Goal: Communication & Community: Answer question/provide support

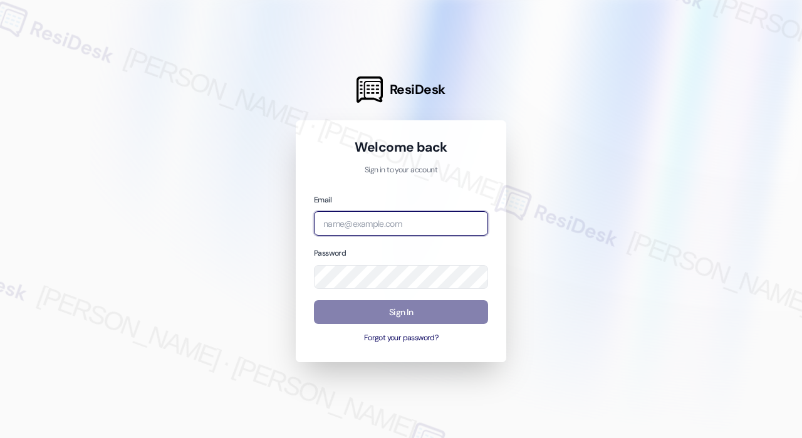
click at [417, 219] on input "email" at bounding box center [401, 223] width 174 height 24
type input "automated-surveys-park_properties-[PERSON_NAME].roles@park_[DOMAIN_NAME]"
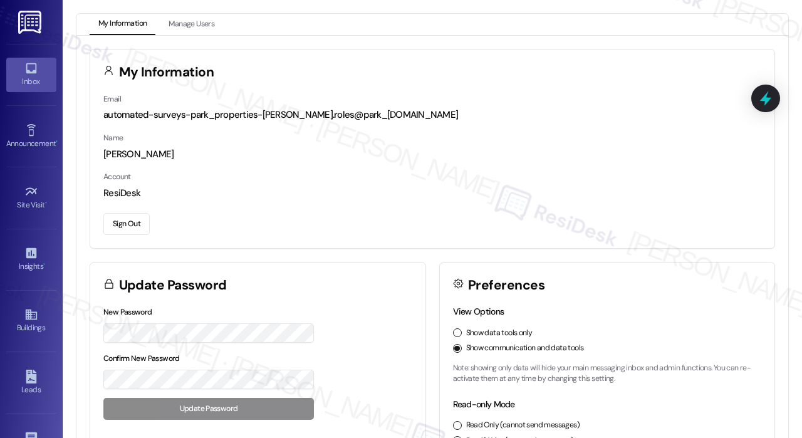
click at [31, 70] on icon at bounding box center [31, 68] width 14 height 14
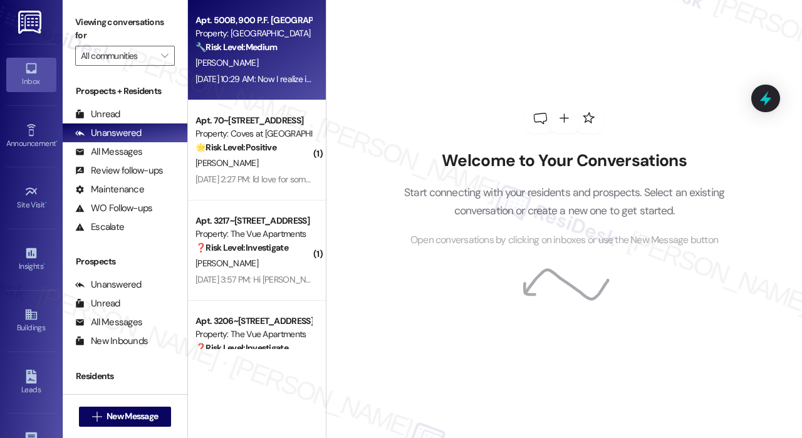
click at [281, 82] on div "[DATE] 10:29 AM: Now I realize it is not "quiet time " but the woman upstairs i…" at bounding box center [474, 78] width 557 height 11
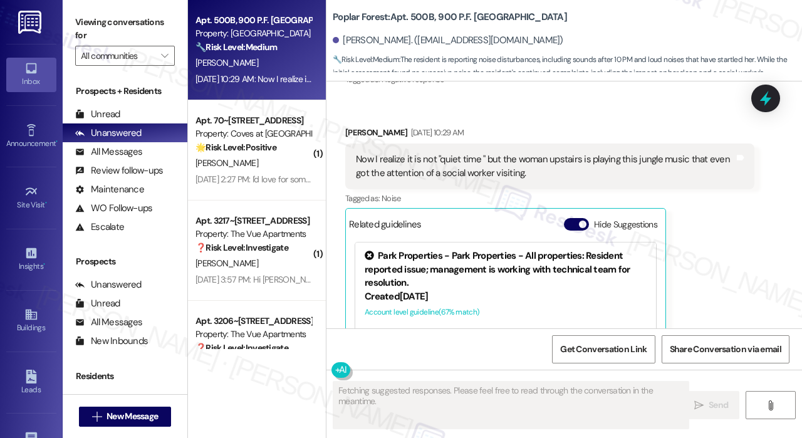
scroll to position [2911, 0]
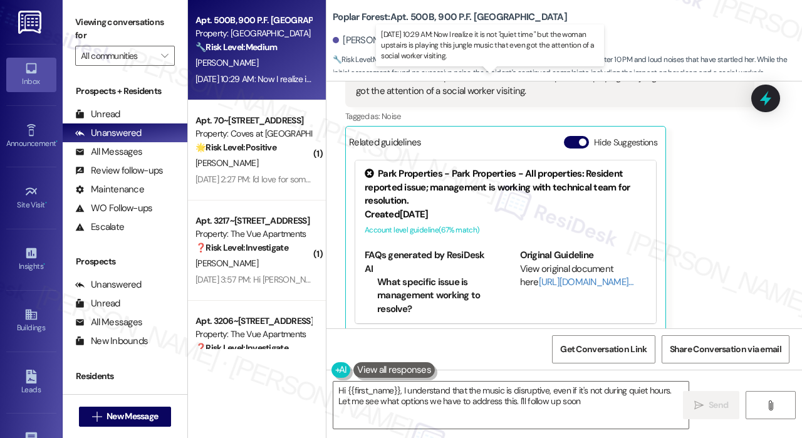
type textarea "Hi {{first_name}}, I understand that the music is disruptive, even if it's not …"
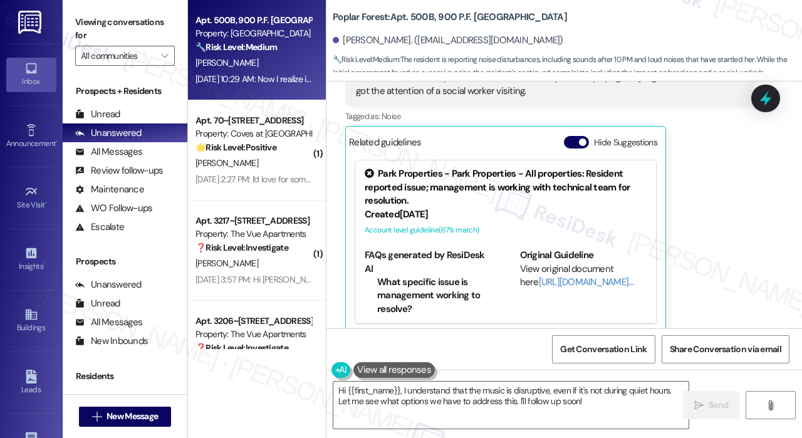
click at [600, 23] on div "Poplar Forest: Apt. 500B, 900 P.F. Poplar Forest Road [PERSON_NAME]. ([EMAIL_AD…" at bounding box center [567, 37] width 469 height 69
click at [639, 37] on div "[PERSON_NAME]. ([EMAIL_ADDRESS][DOMAIN_NAME])" at bounding box center [567, 40] width 469 height 25
click at [36, 135] on link "Announcement •" at bounding box center [31, 137] width 50 height 34
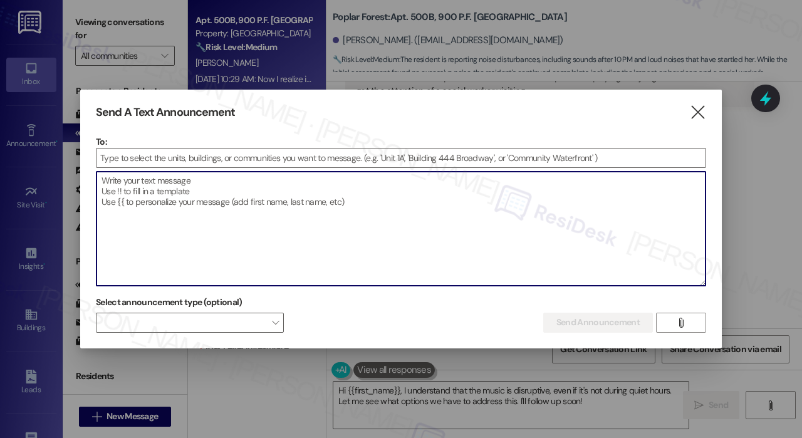
click at [181, 207] on textarea at bounding box center [401, 229] width 609 height 114
paste textarea "Hi {{first_name}}, We’re aware of the recent water increase and are currently i…"
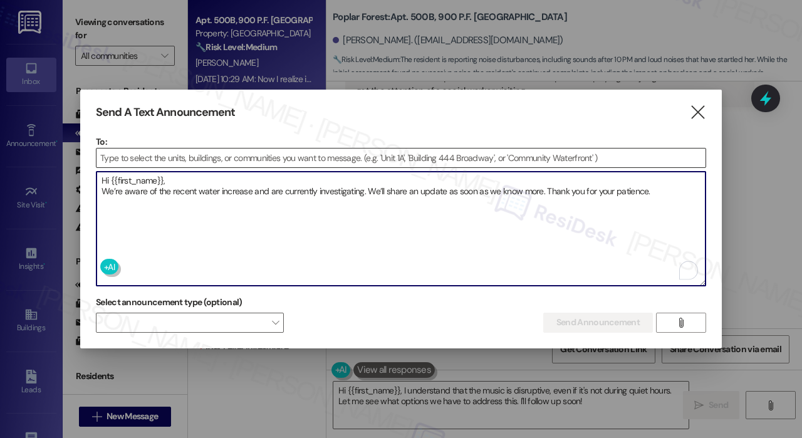
type textarea "Hi {{first_name}}, We’re aware of the recent water increase and are currently i…"
click at [165, 167] on input at bounding box center [401, 158] width 609 height 19
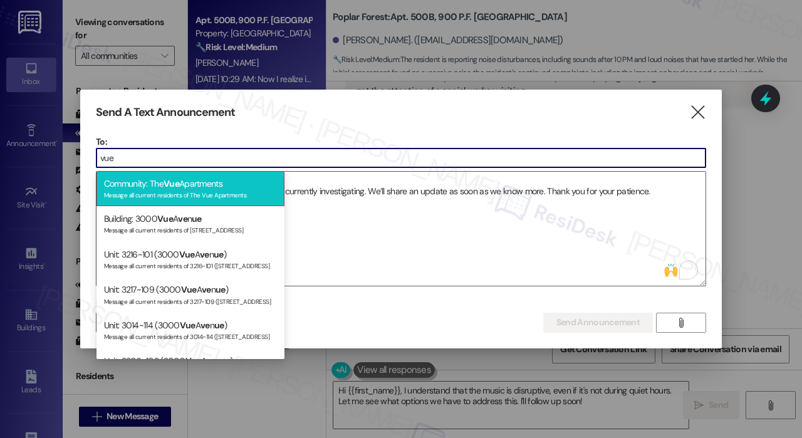
type input "vue"
click at [214, 194] on div "Message all current residents of The Vue Apartments" at bounding box center [190, 194] width 173 height 11
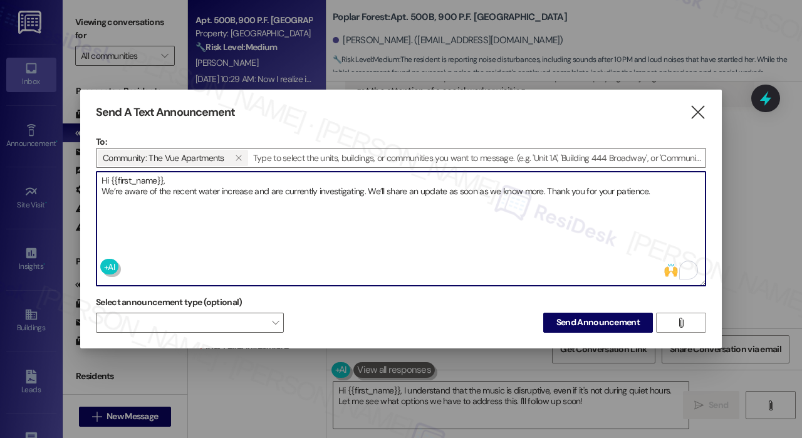
click at [249, 225] on textarea "Hi {{first_name}}, We’re aware of the recent water increase and are currently i…" at bounding box center [401, 229] width 609 height 114
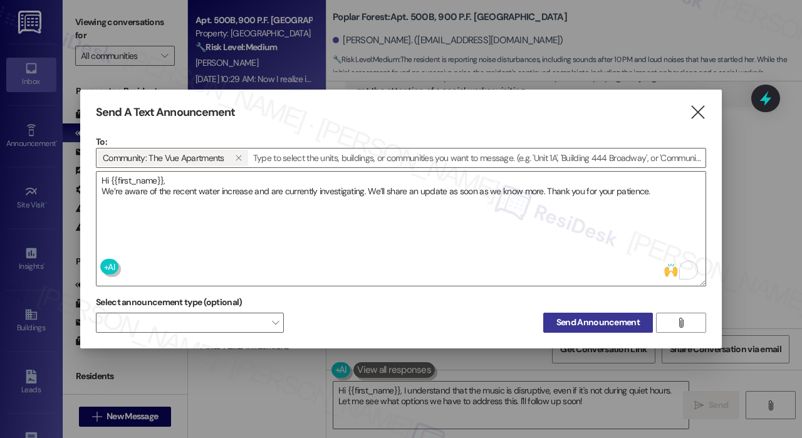
click at [575, 327] on span "Send Announcement" at bounding box center [598, 322] width 83 height 13
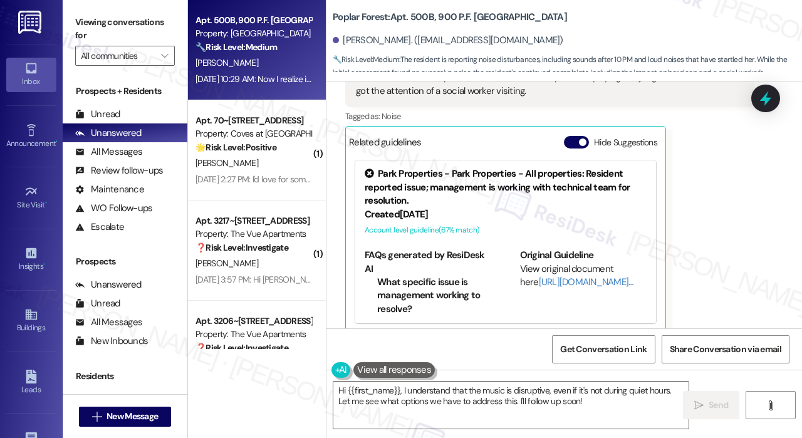
scroll to position [2911, 0]
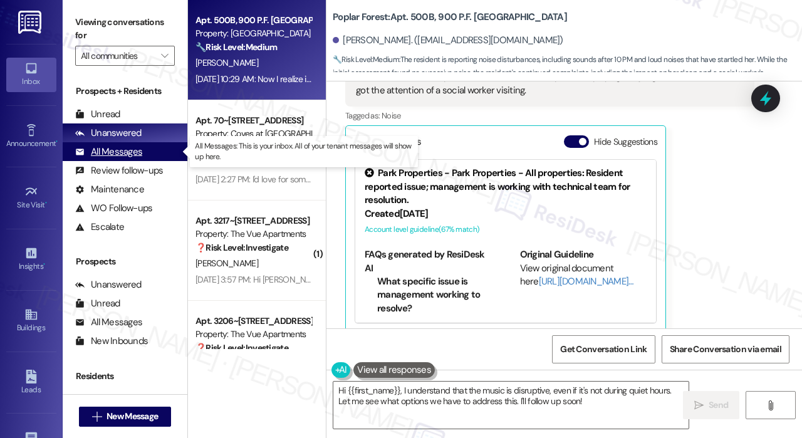
click at [124, 150] on div "All Messages" at bounding box center [108, 151] width 67 height 13
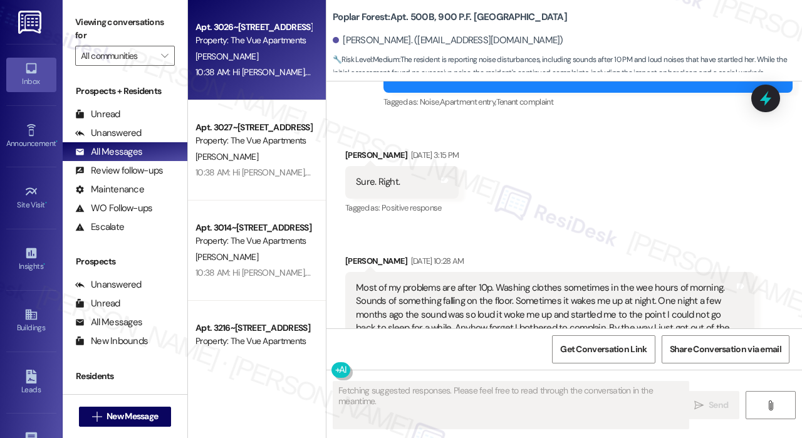
scroll to position [2911, 0]
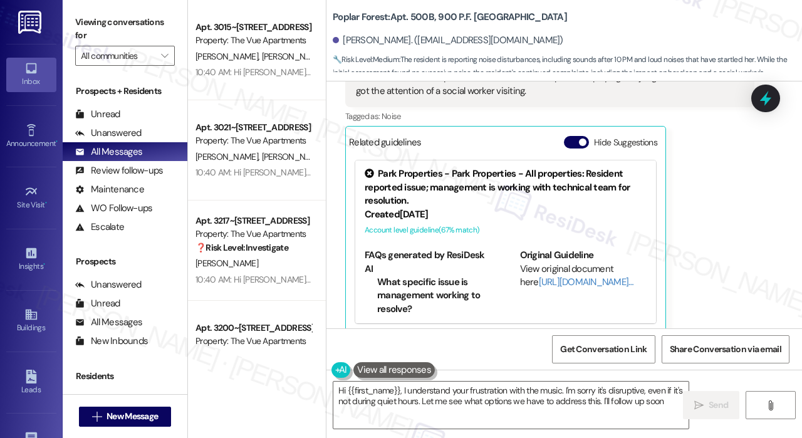
type textarea "Hi {{first_name}}, I understand your frustration with the music. I'm sorry it's…"
click at [35, 315] on icon at bounding box center [31, 315] width 14 height 14
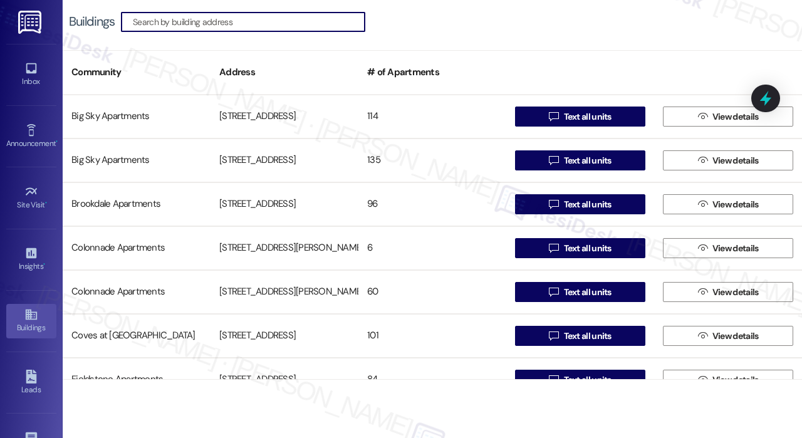
click at [198, 19] on input at bounding box center [249, 22] width 232 height 18
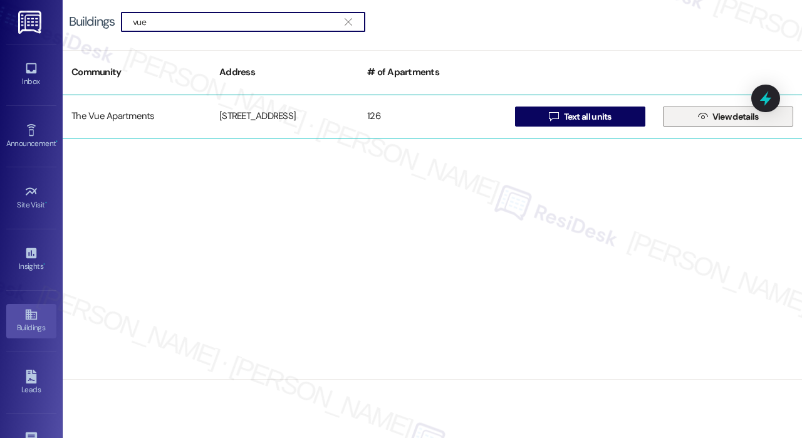
type input "vue"
click at [708, 114] on span " View details" at bounding box center [729, 116] width 66 height 19
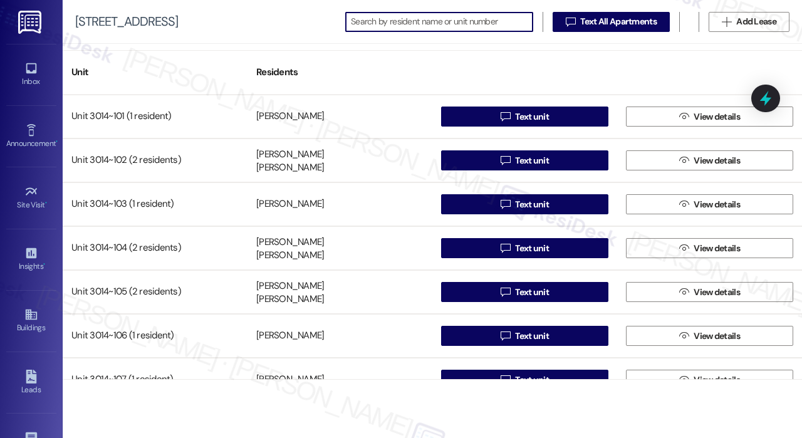
click at [389, 21] on input at bounding box center [442, 22] width 182 height 18
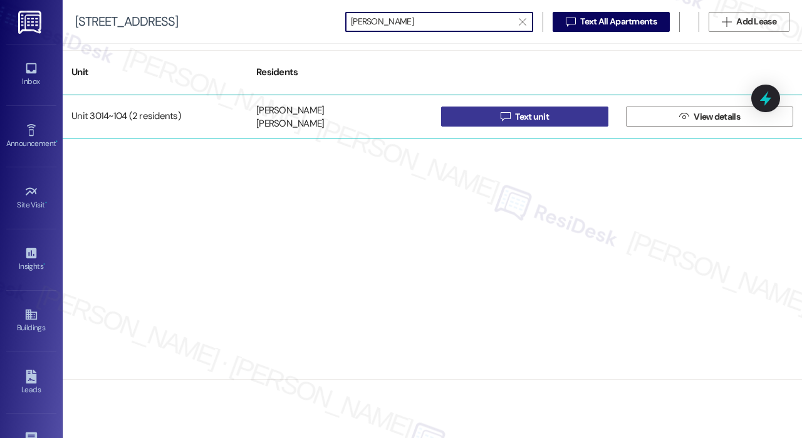
type input "[PERSON_NAME]"
click at [519, 117] on span "Text unit" at bounding box center [532, 116] width 34 height 13
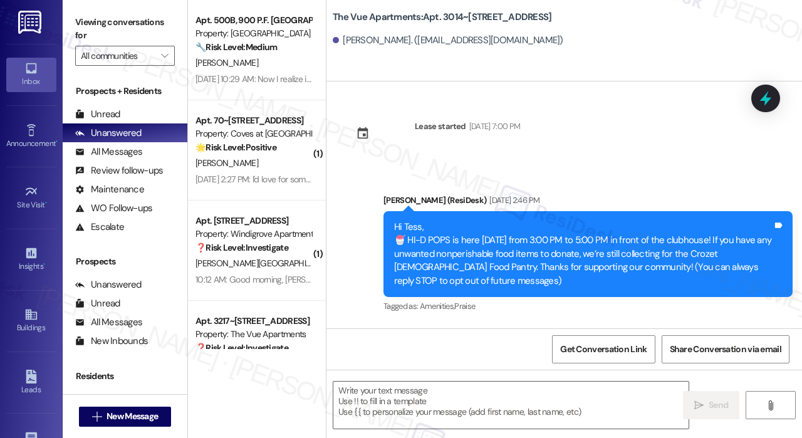
type textarea "Fetching suggested responses. Please feel free to read through the conversation…"
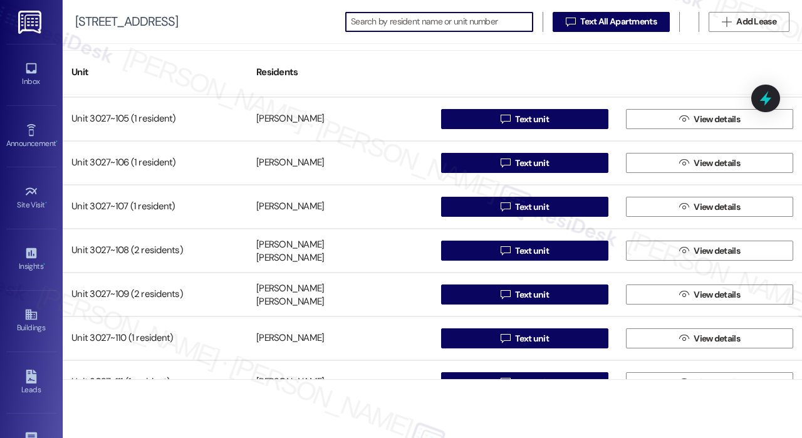
scroll to position [2632, 0]
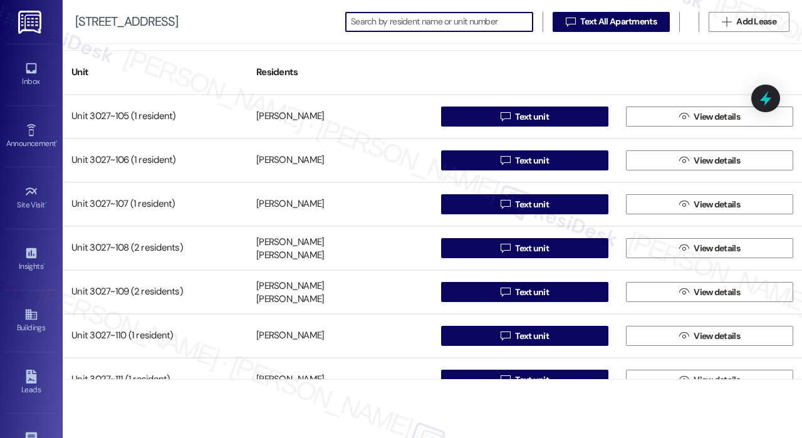
click at [404, 26] on input at bounding box center [442, 22] width 182 height 18
click at [419, 22] on input at bounding box center [442, 22] width 182 height 18
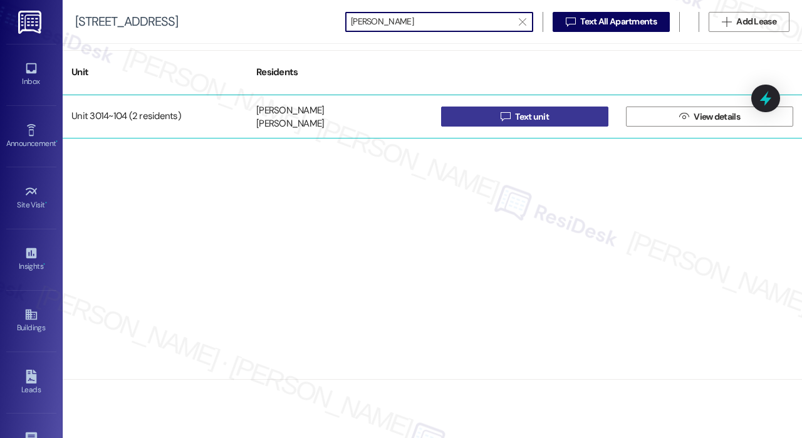
type input "[PERSON_NAME]"
click at [471, 119] on button " Text unit" at bounding box center [524, 117] width 167 height 20
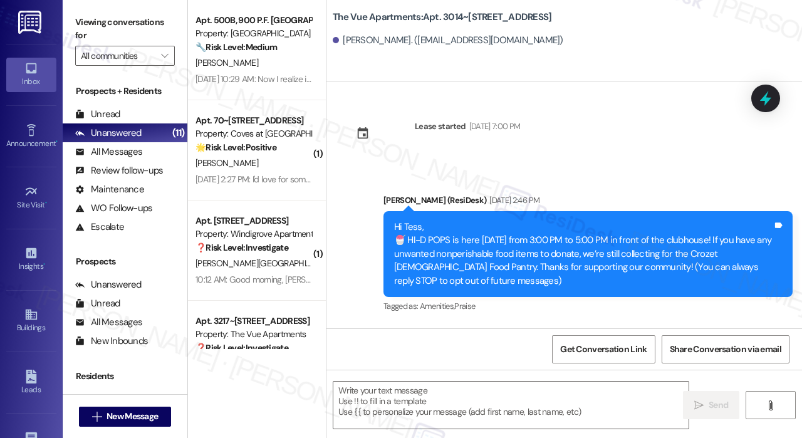
type textarea "Fetching suggested responses. Please feel free to read through the conversation…"
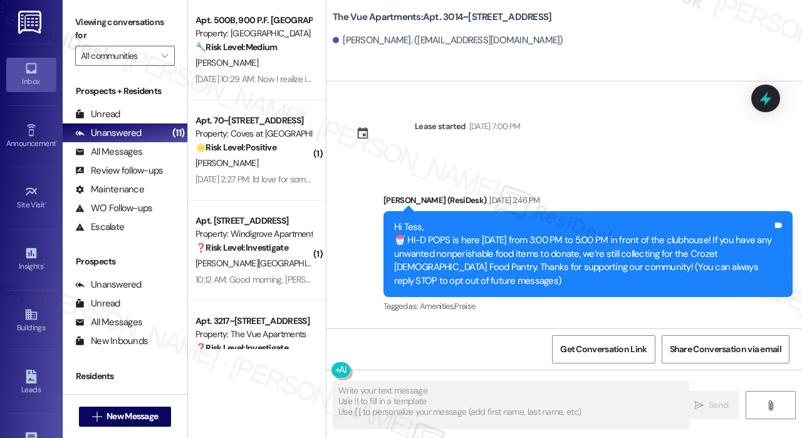
click at [439, 388] on textarea "Fetching suggested responses. Please feel free to read through the conversation…" at bounding box center [510, 405] width 355 height 47
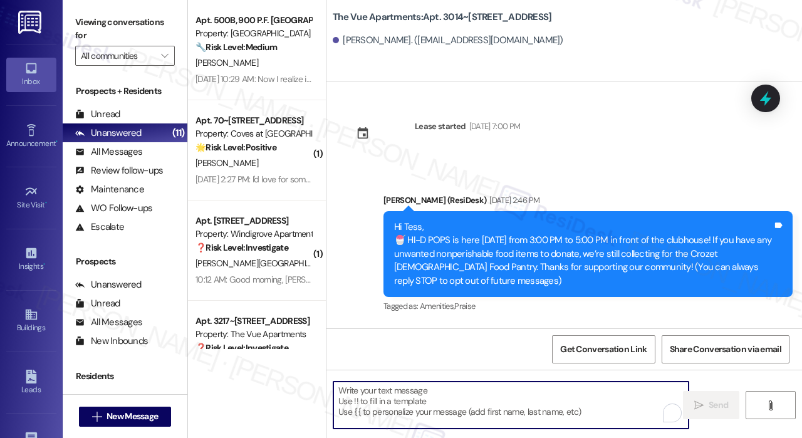
click at [441, 407] on textarea "To enrich screen reader interactions, please activate Accessibility in Grammarl…" at bounding box center [510, 405] width 355 height 47
paste textarea "Hi {{first_name}}! Reaching out to remind you to please let us know if you plan…"
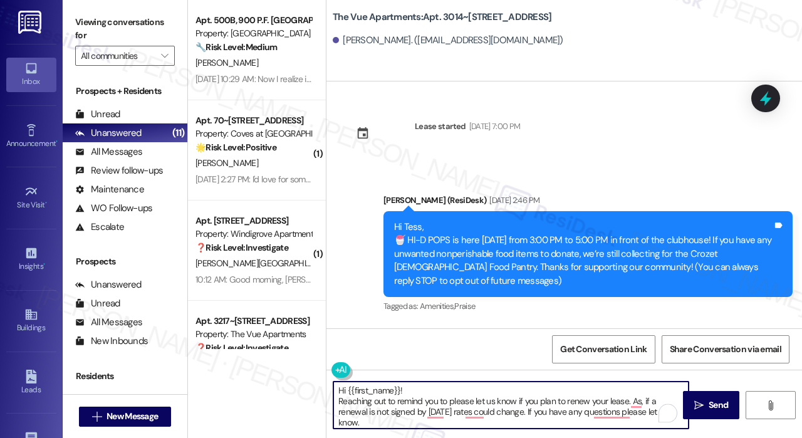
click at [504, 407] on textarea "Hi {{first_name}}! Reaching out to remind you to please let us know if you plan…" at bounding box center [510, 405] width 355 height 47
click at [529, 416] on textarea "Hi {{first_name}}! Reaching out to remind you to please let us know if you plan…" at bounding box center [510, 405] width 355 height 47
type textarea "Hi {{first_name}}! Reaching out to remind you to please let us know if you plan…"
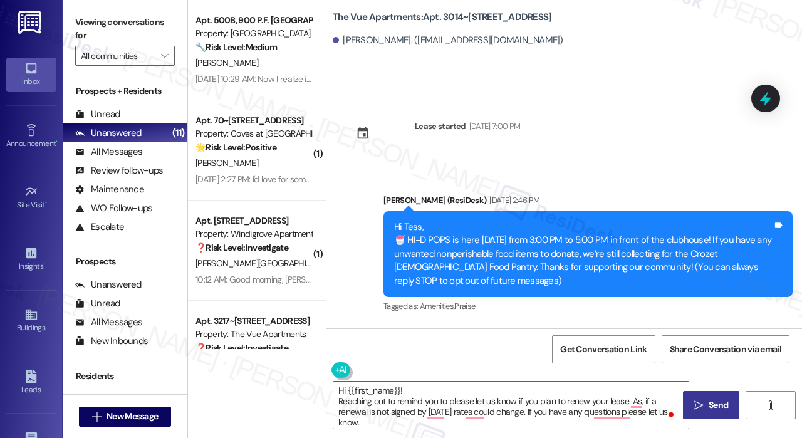
click at [709, 406] on span "Send" at bounding box center [718, 405] width 19 height 13
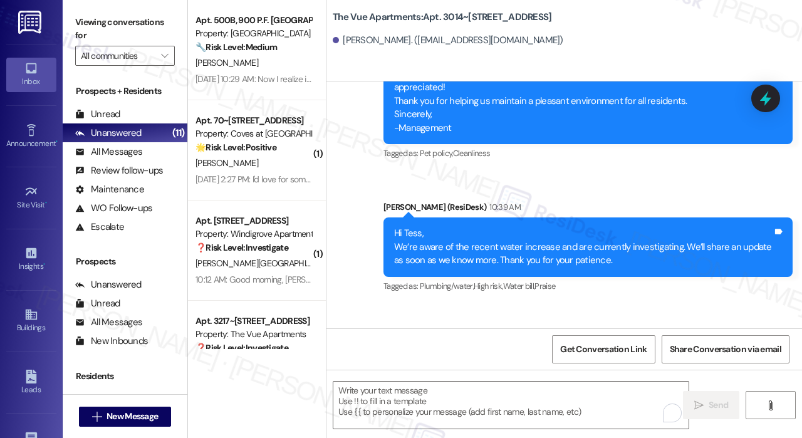
scroll to position [376, 0]
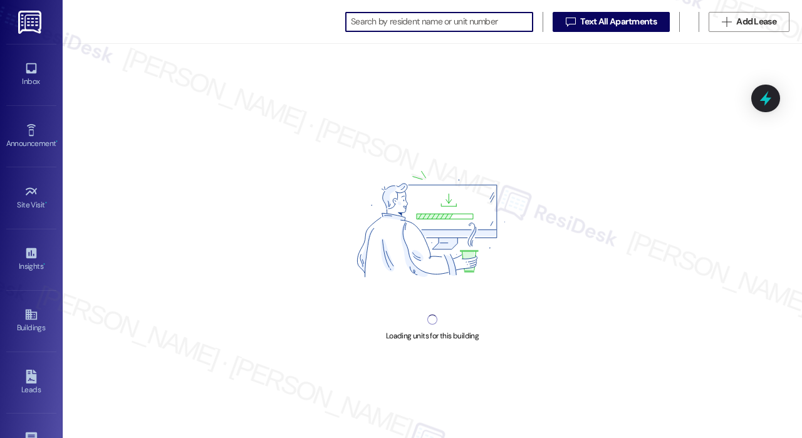
click at [381, 22] on input at bounding box center [442, 22] width 182 height 18
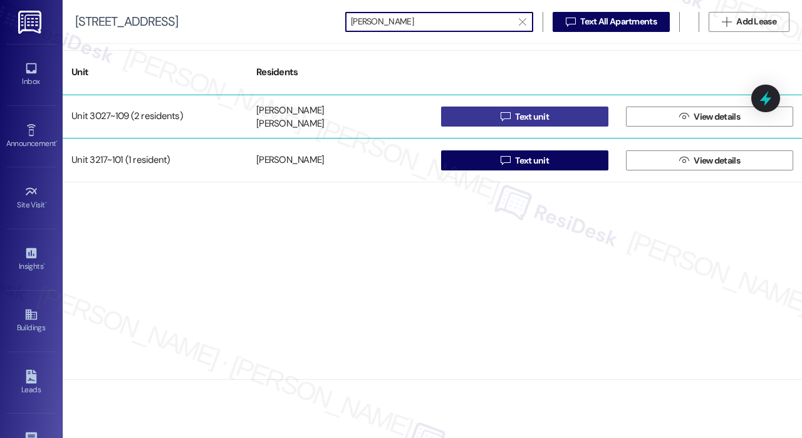
type input "[PERSON_NAME]"
click at [533, 114] on span "Text unit" at bounding box center [532, 116] width 34 height 13
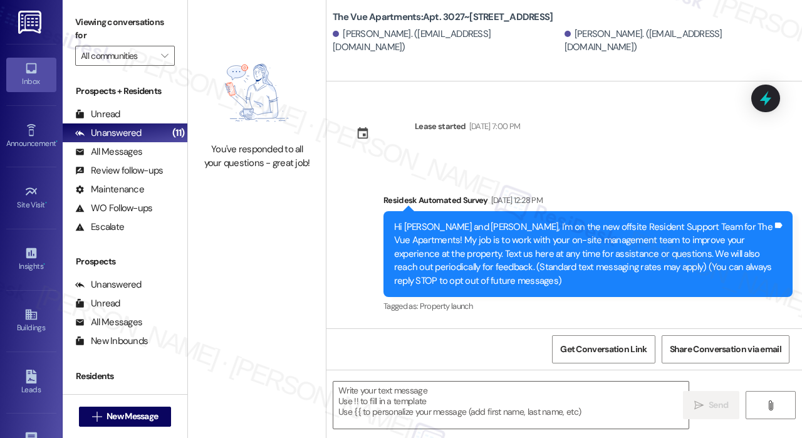
scroll to position [2866, 0]
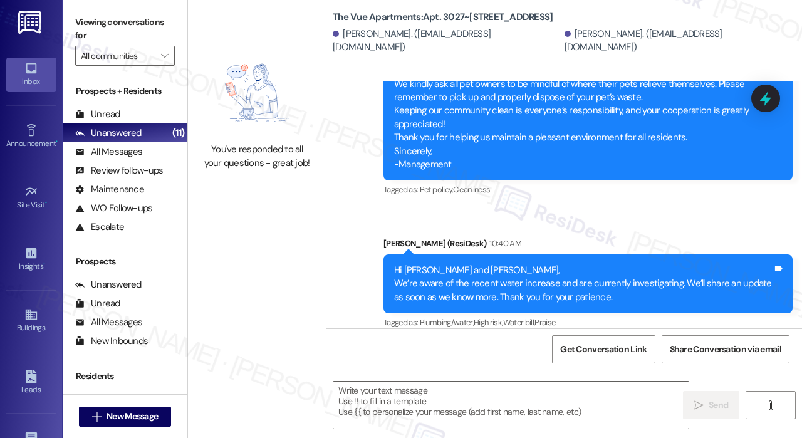
type textarea "Fetching suggested responses. Please feel free to read through the conversation…"
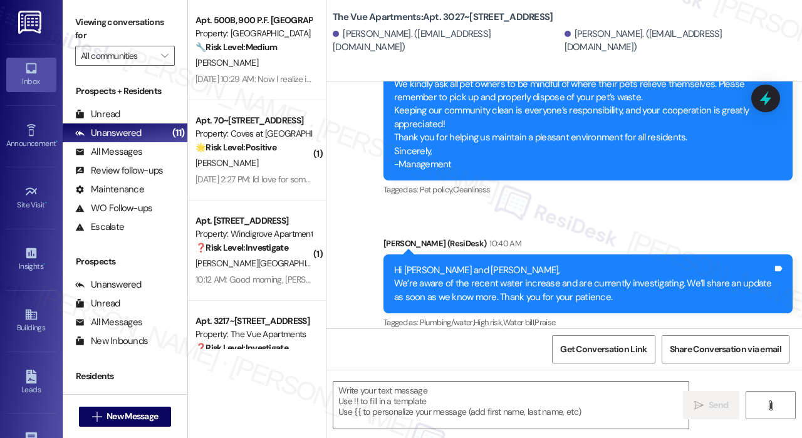
type textarea "Fetching suggested responses. Please feel free to read through the conversation…"
click at [441, 390] on textarea at bounding box center [510, 405] width 355 height 47
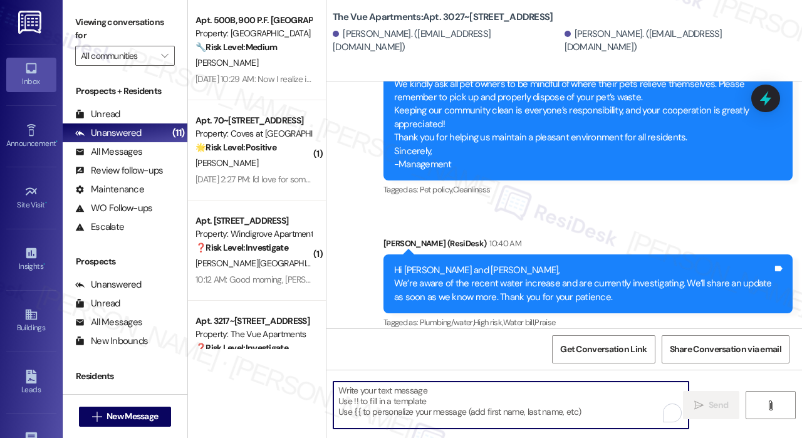
click at [456, 404] on textarea "To enrich screen reader interactions, please activate Accessibility in Grammarl…" at bounding box center [510, 405] width 355 height 47
click at [406, 400] on textarea "To enrich screen reader interactions, please activate Accessibility in Grammarl…" at bounding box center [510, 405] width 355 height 47
paste textarea "Hi {{first_name}}! Reaching out to remind you to please let us know if you plan…"
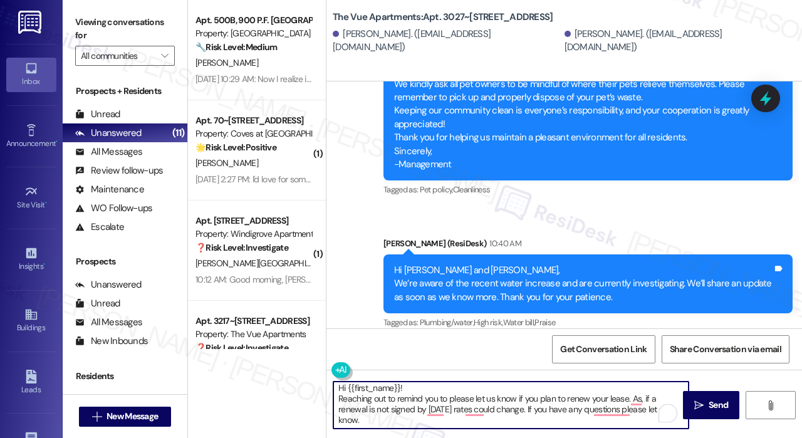
scroll to position [0, 0]
click at [515, 395] on textarea "Hi {{first_name}}! Reaching out to remind you to please let us know if you plan…" at bounding box center [510, 405] width 355 height 47
click at [515, 399] on textarea "Hi {{first_name}}! Reaching out to remind you to please let us know if you plan…" at bounding box center [510, 405] width 355 height 47
click at [580, 395] on textarea "Hi {{first_name}}! Reaching out to remind you to please let us know if you plan…" at bounding box center [510, 405] width 355 height 47
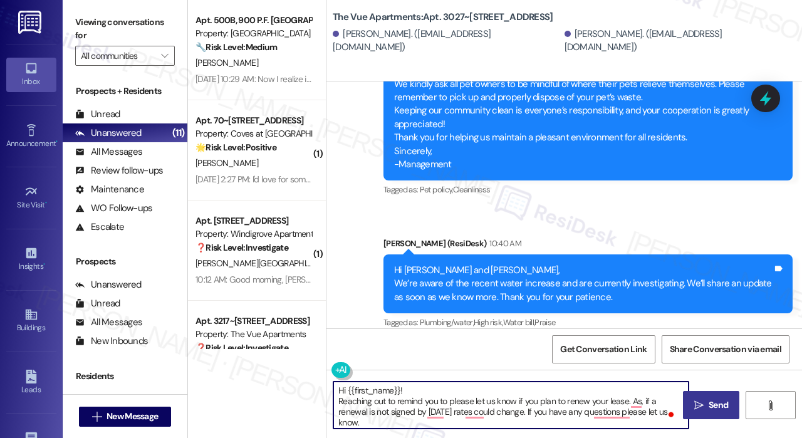
type textarea "Hi {{first_name}}! Reaching out to remind you to please let us know if you plan…"
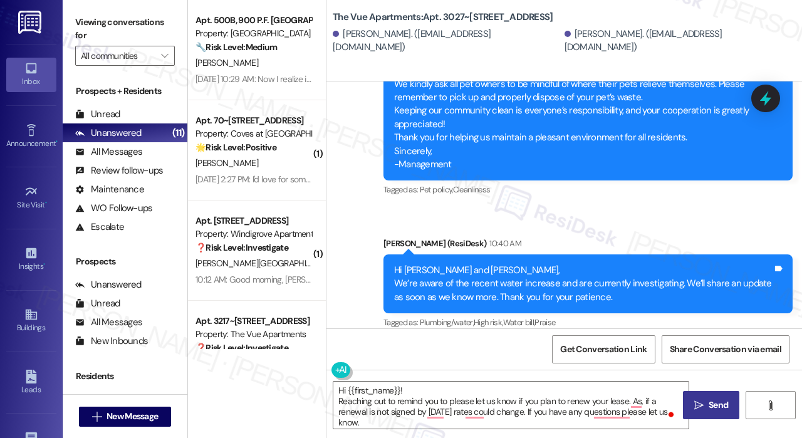
click at [715, 402] on span "Send" at bounding box center [718, 405] width 19 height 13
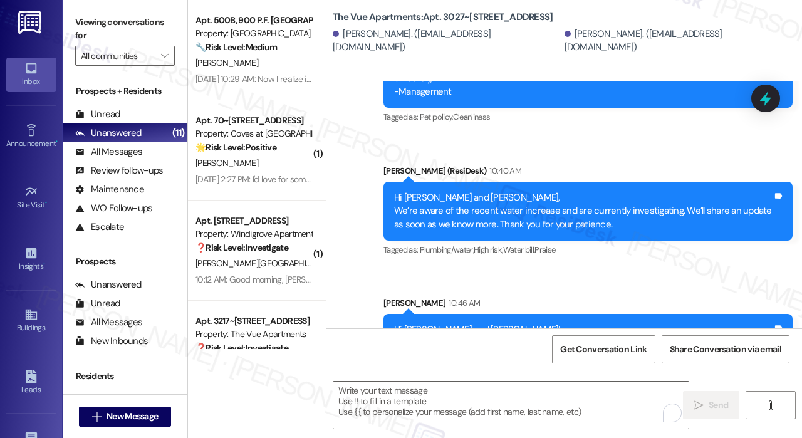
scroll to position [2979, 0]
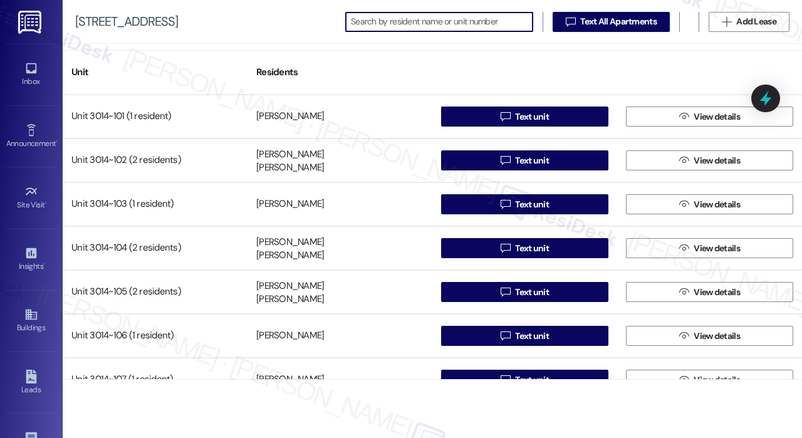
click at [421, 25] on input at bounding box center [442, 22] width 182 height 18
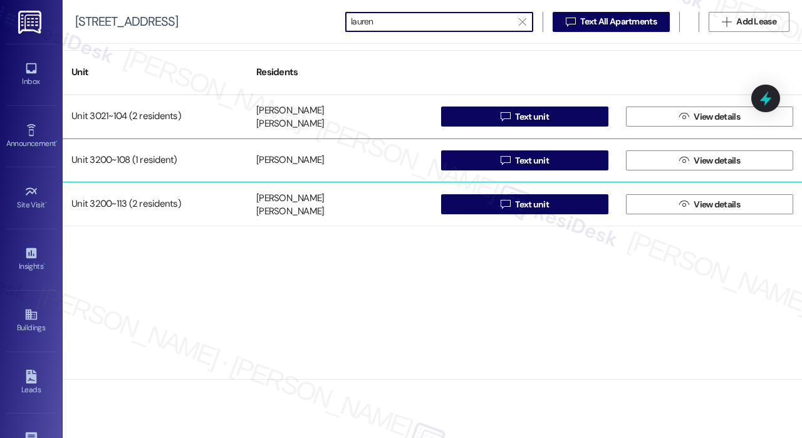
type input "lauren"
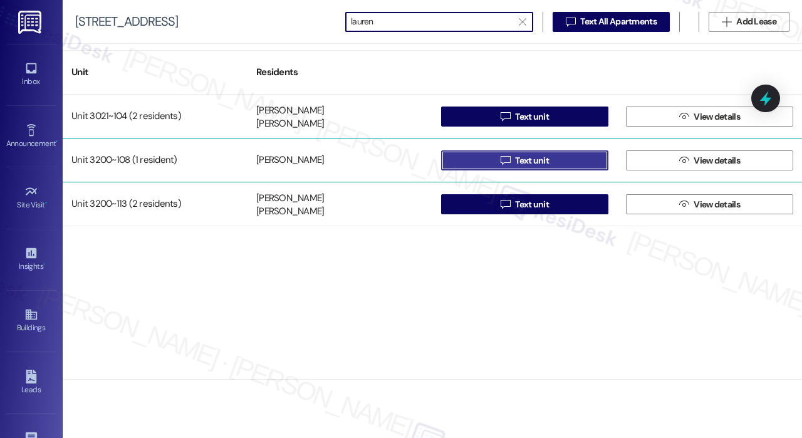
click at [521, 165] on span "Text unit" at bounding box center [532, 160] width 34 height 13
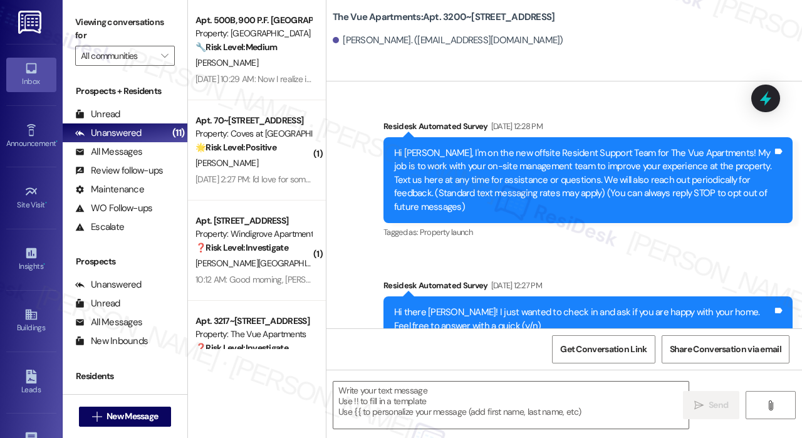
scroll to position [2541, 0]
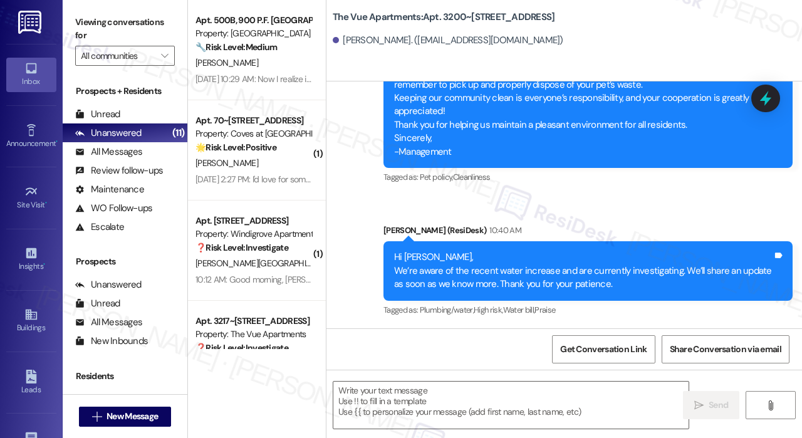
type textarea "Fetching suggested responses. Please feel free to read through the conversation…"
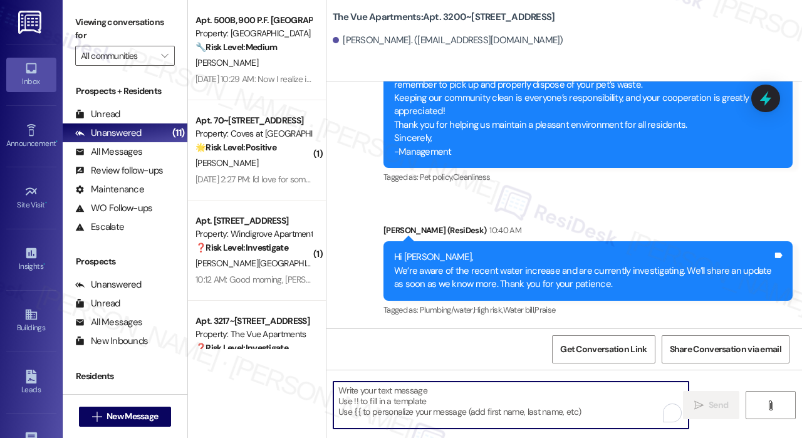
click at [456, 393] on textarea "To enrich screen reader interactions, please activate Accessibility in Grammarl…" at bounding box center [510, 405] width 355 height 47
paste textarea "Hi {{first_name}}! Reaching out to remind you to please let us know if you plan…"
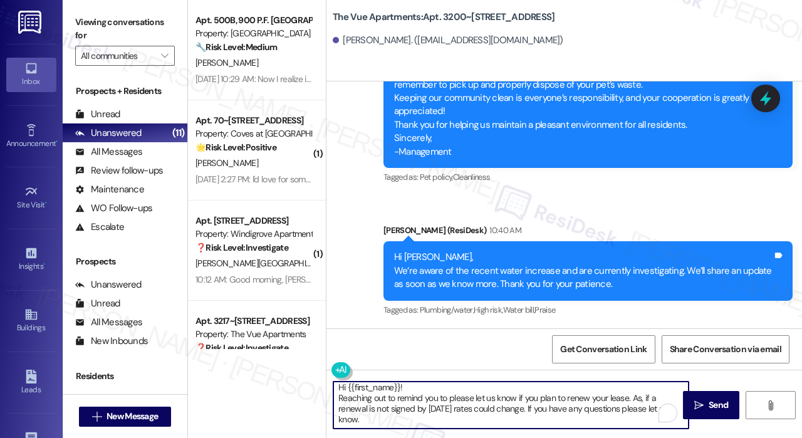
scroll to position [0, 0]
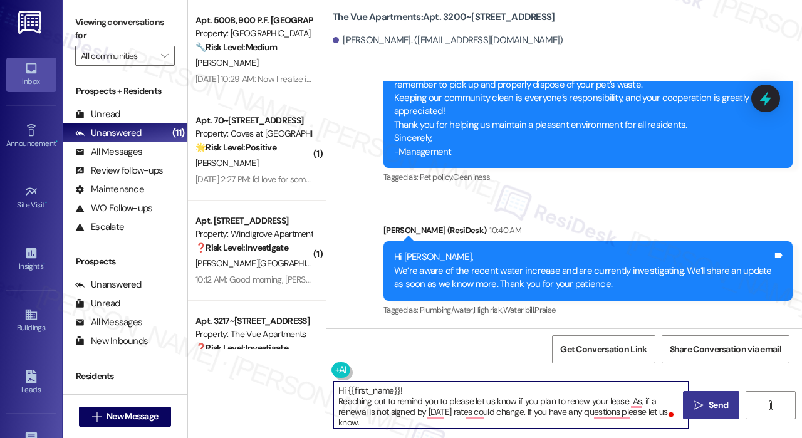
type textarea "Hi {{first_name}}! Reaching out to remind you to please let us know if you plan…"
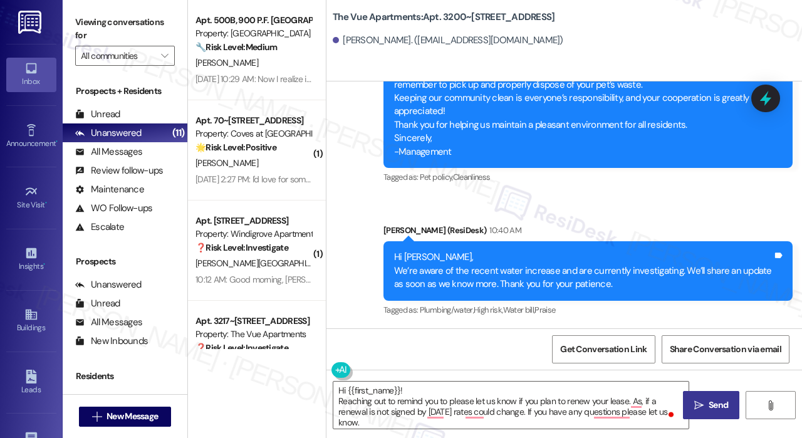
click at [698, 411] on span " Send" at bounding box center [711, 405] width 39 height 13
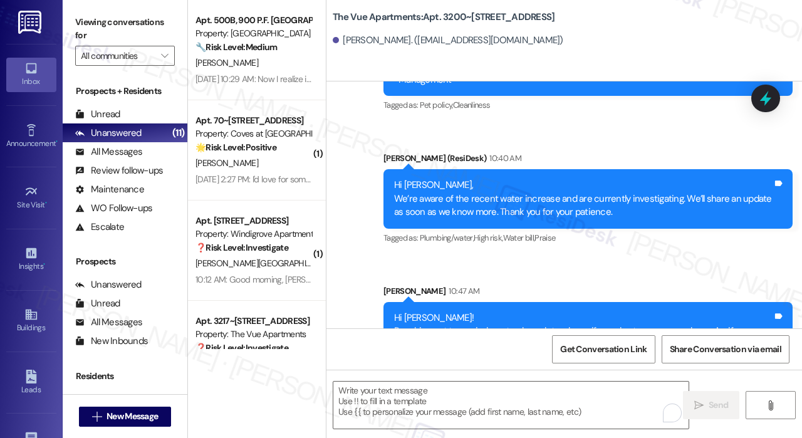
scroll to position [2655, 0]
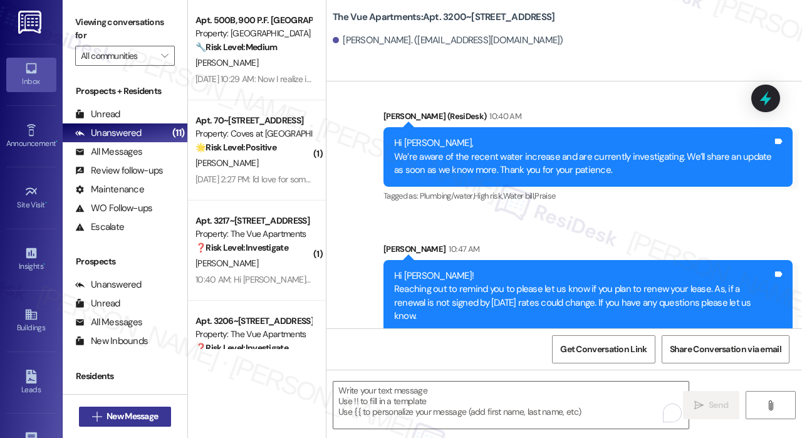
click at [98, 413] on icon "" at bounding box center [96, 417] width 9 height 10
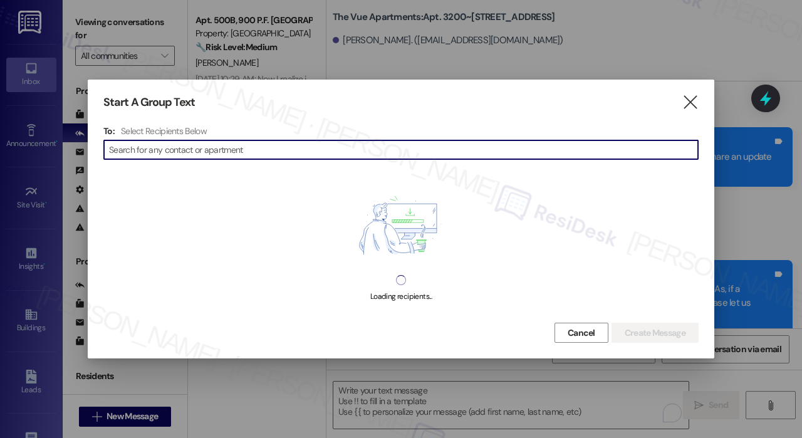
click at [192, 145] on input at bounding box center [403, 150] width 589 height 18
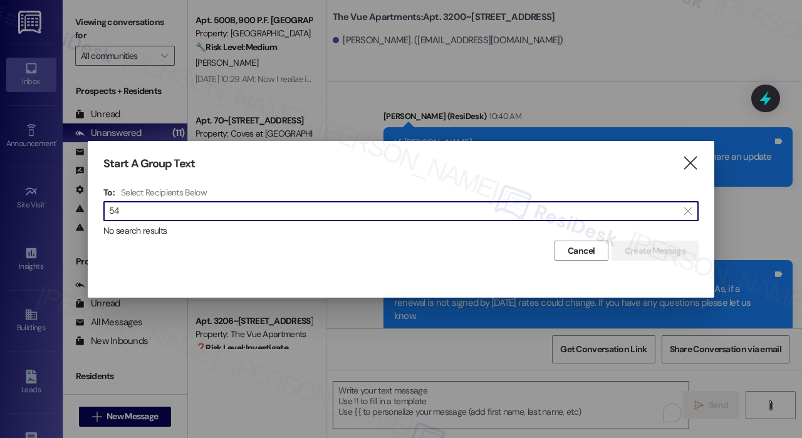
type input "5"
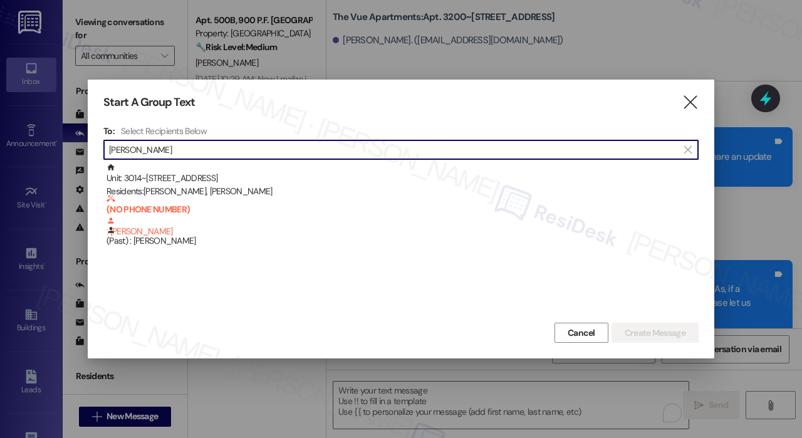
type input "[PERSON_NAME]"
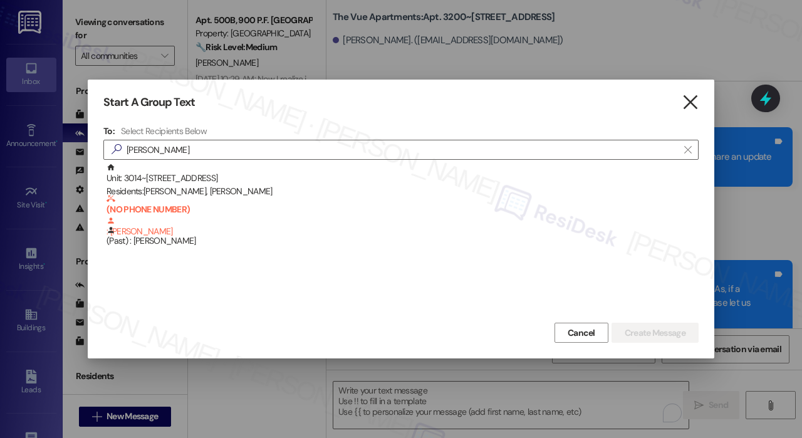
click at [690, 103] on icon "" at bounding box center [690, 102] width 17 height 13
